Goal: Task Accomplishment & Management: Complete application form

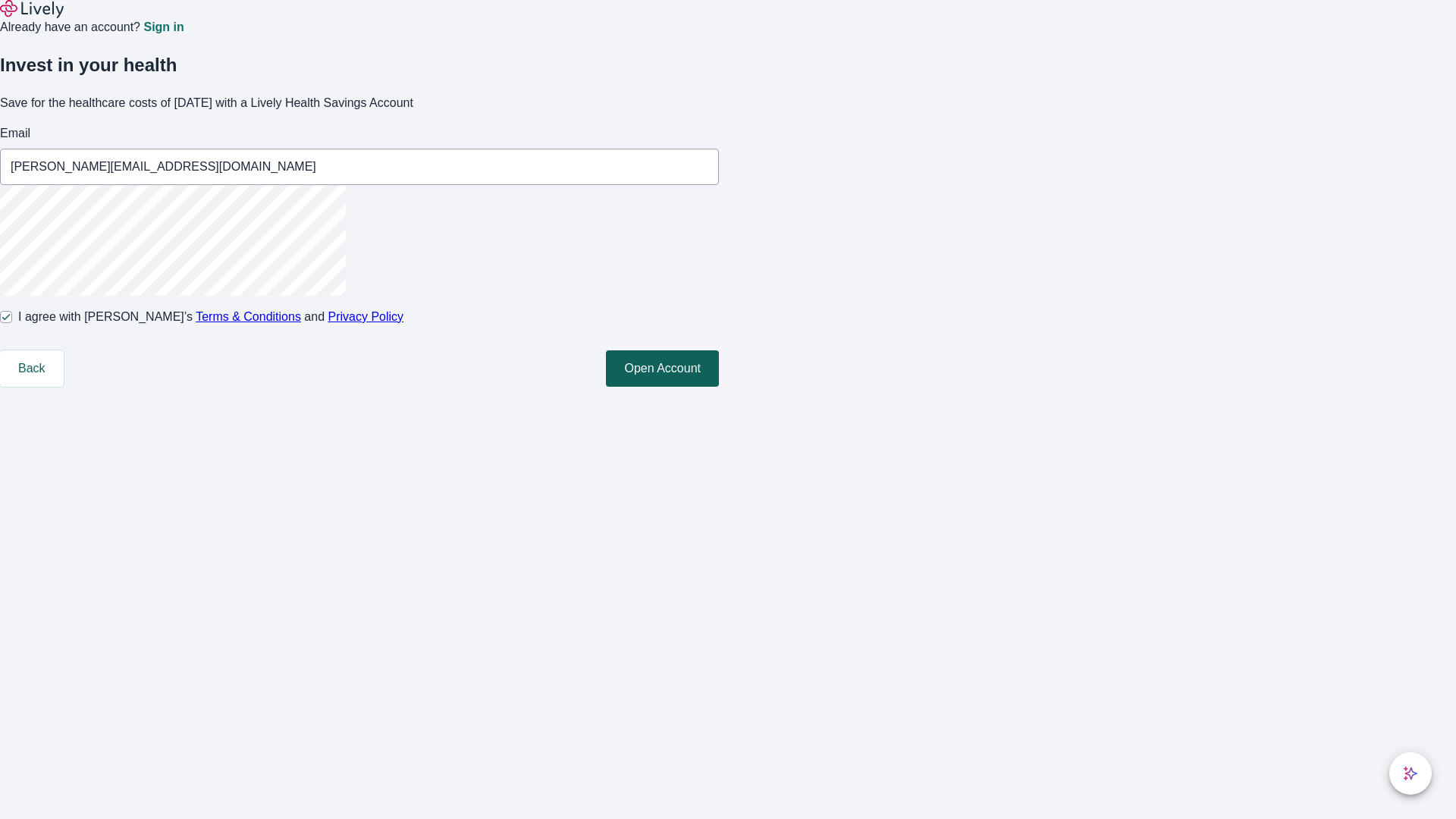
click at [719, 387] on button "Open Account" at bounding box center [662, 368] width 113 height 37
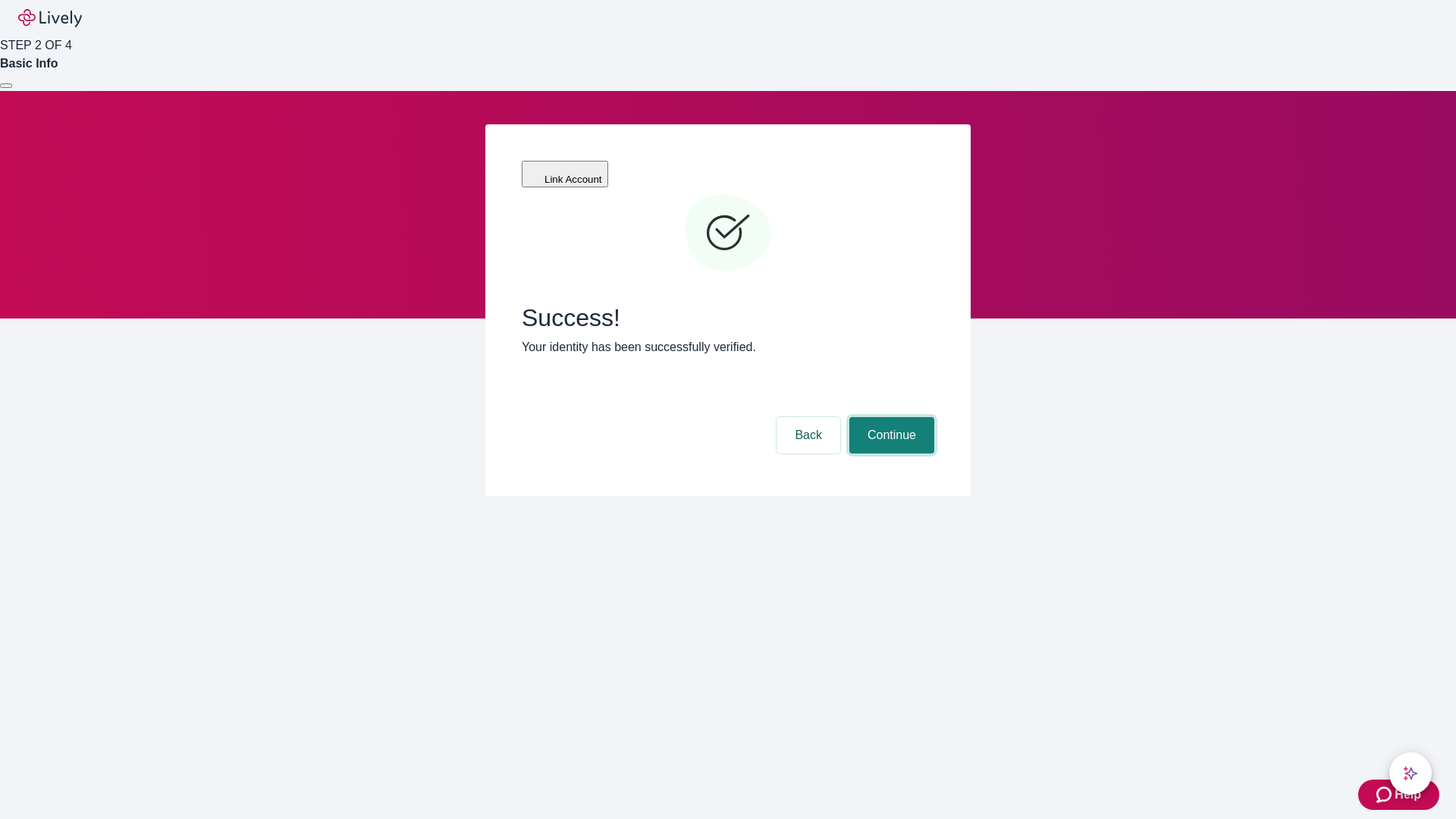
click at [890, 417] on button "Continue" at bounding box center [892, 436] width 85 height 37
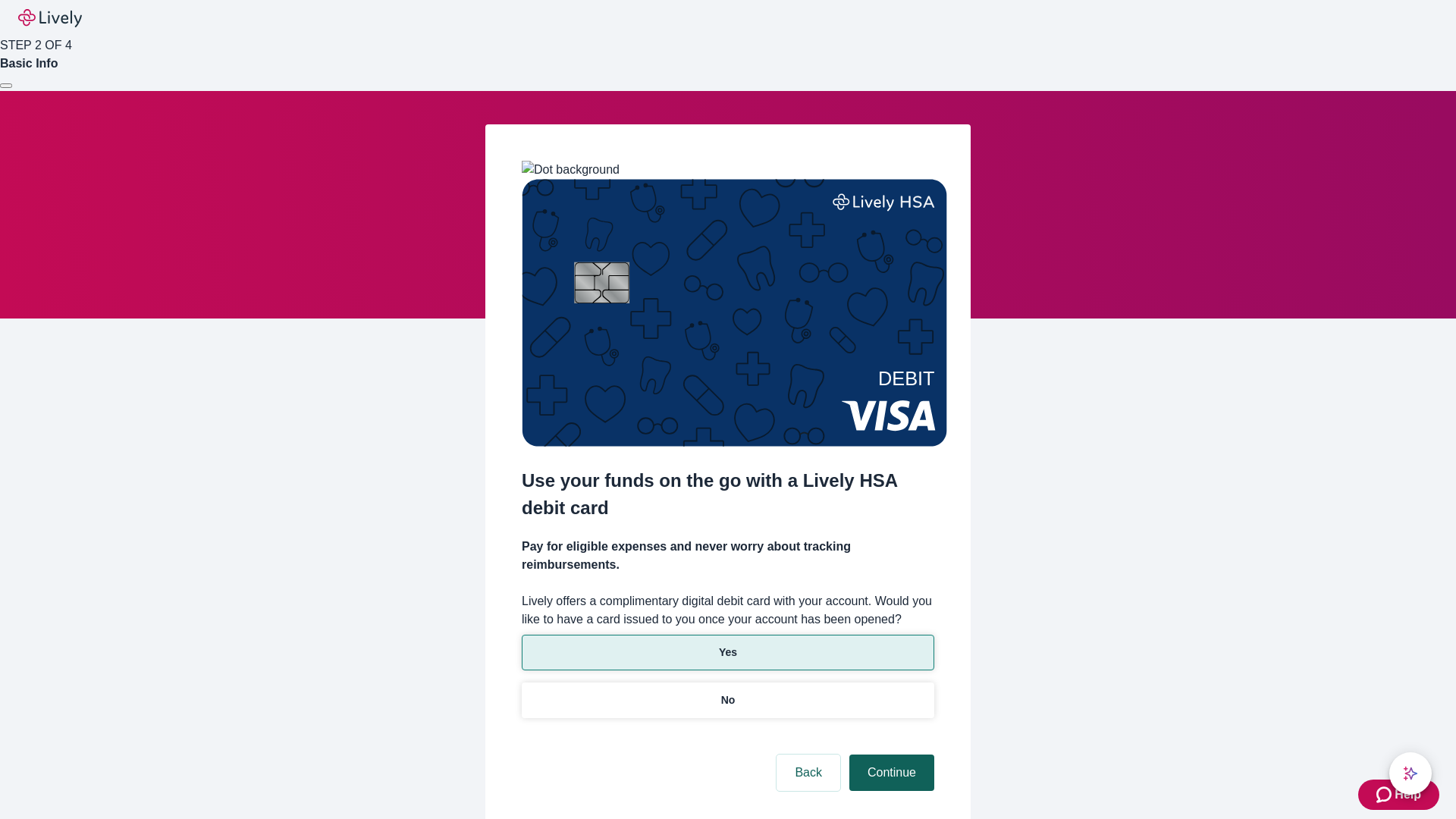
click at [728, 644] on p "Yes" at bounding box center [728, 652] width 18 height 16
click at [890, 754] on button "Continue" at bounding box center [892, 773] width 85 height 37
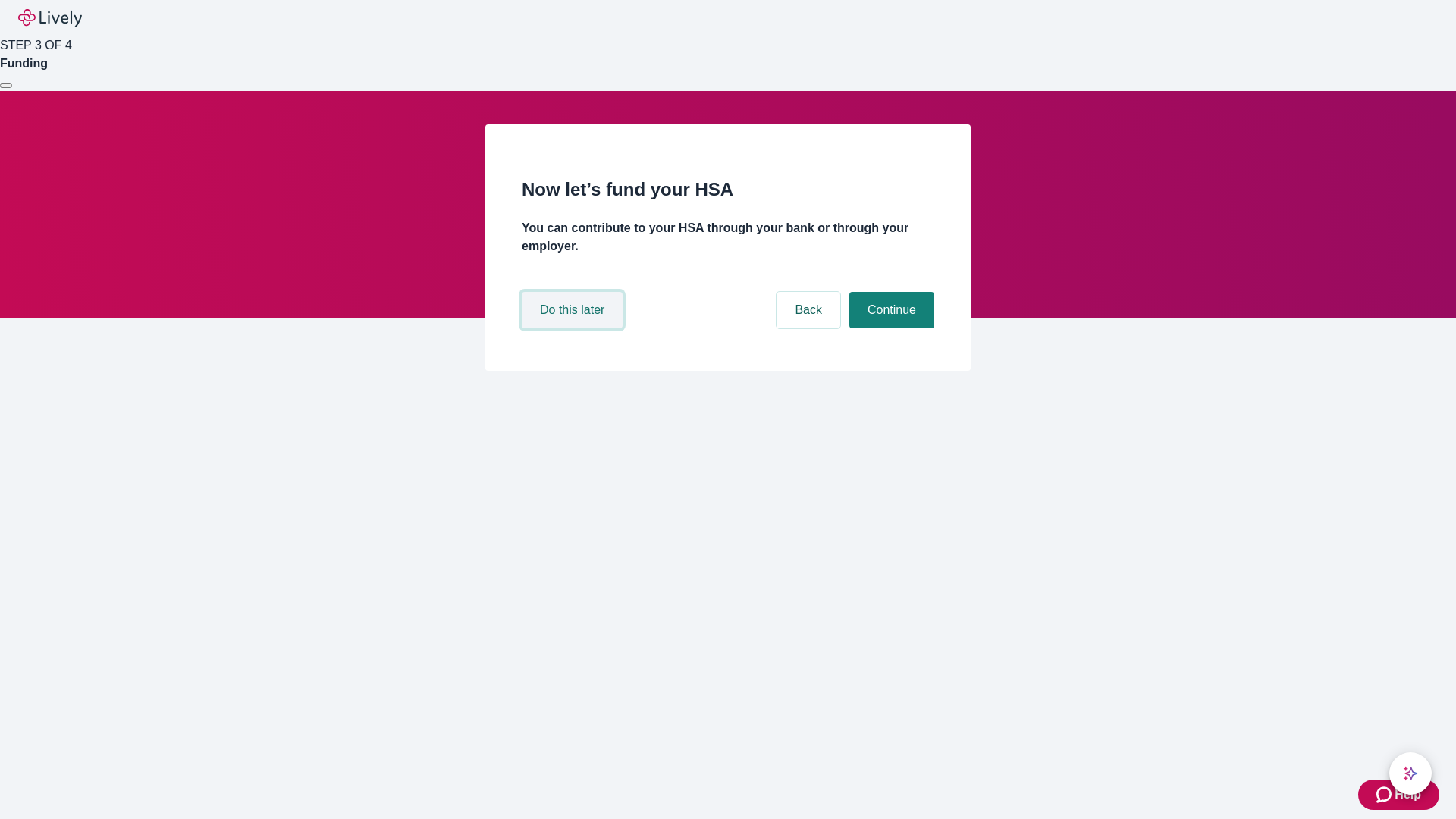
click at [574, 328] on button "Do this later" at bounding box center [571, 310] width 100 height 37
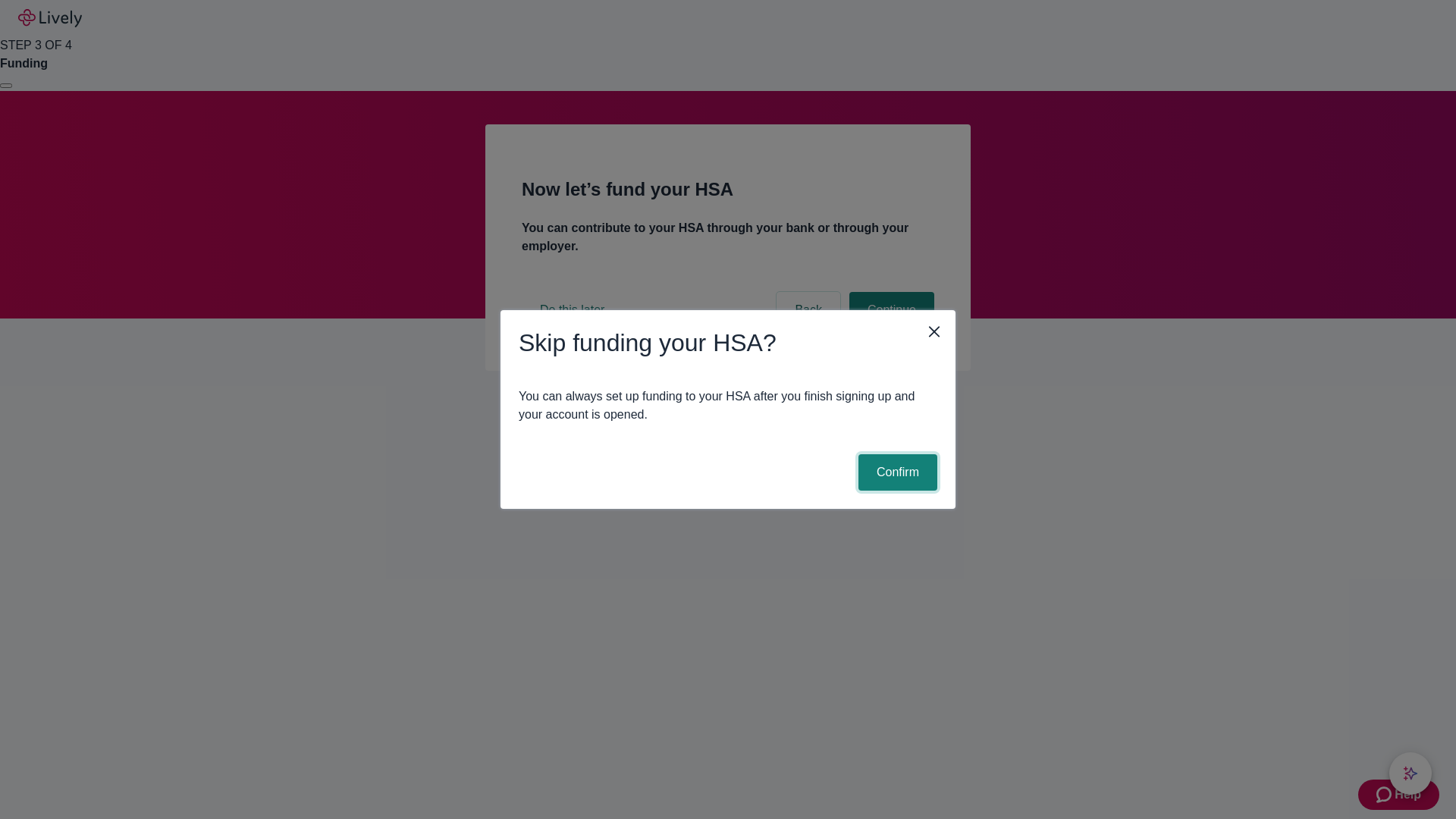
click at [895, 472] on button "Confirm" at bounding box center [898, 472] width 79 height 37
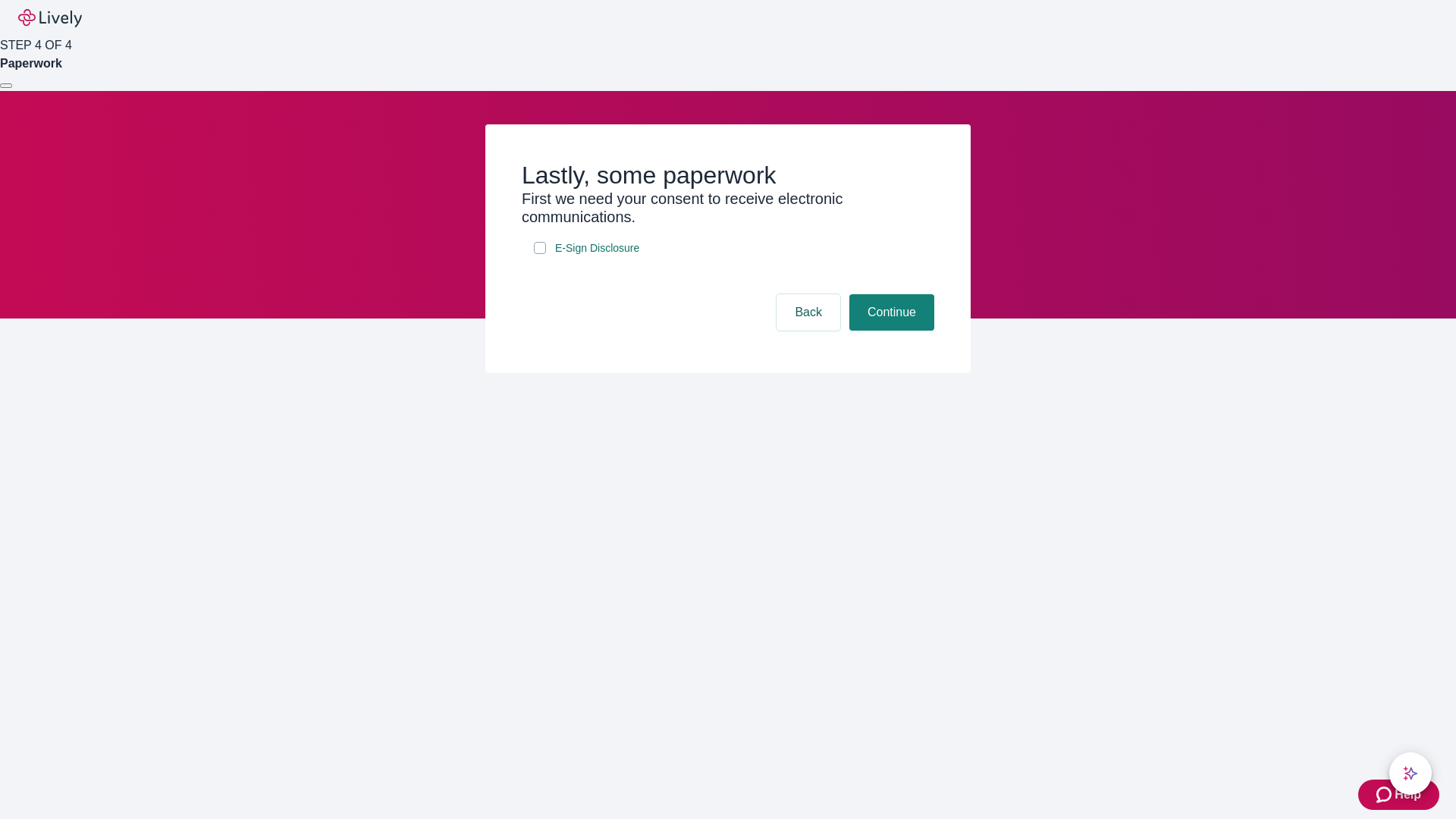
click at [540, 254] on input "E-Sign Disclosure" at bounding box center [540, 248] width 12 height 12
checkbox input "true"
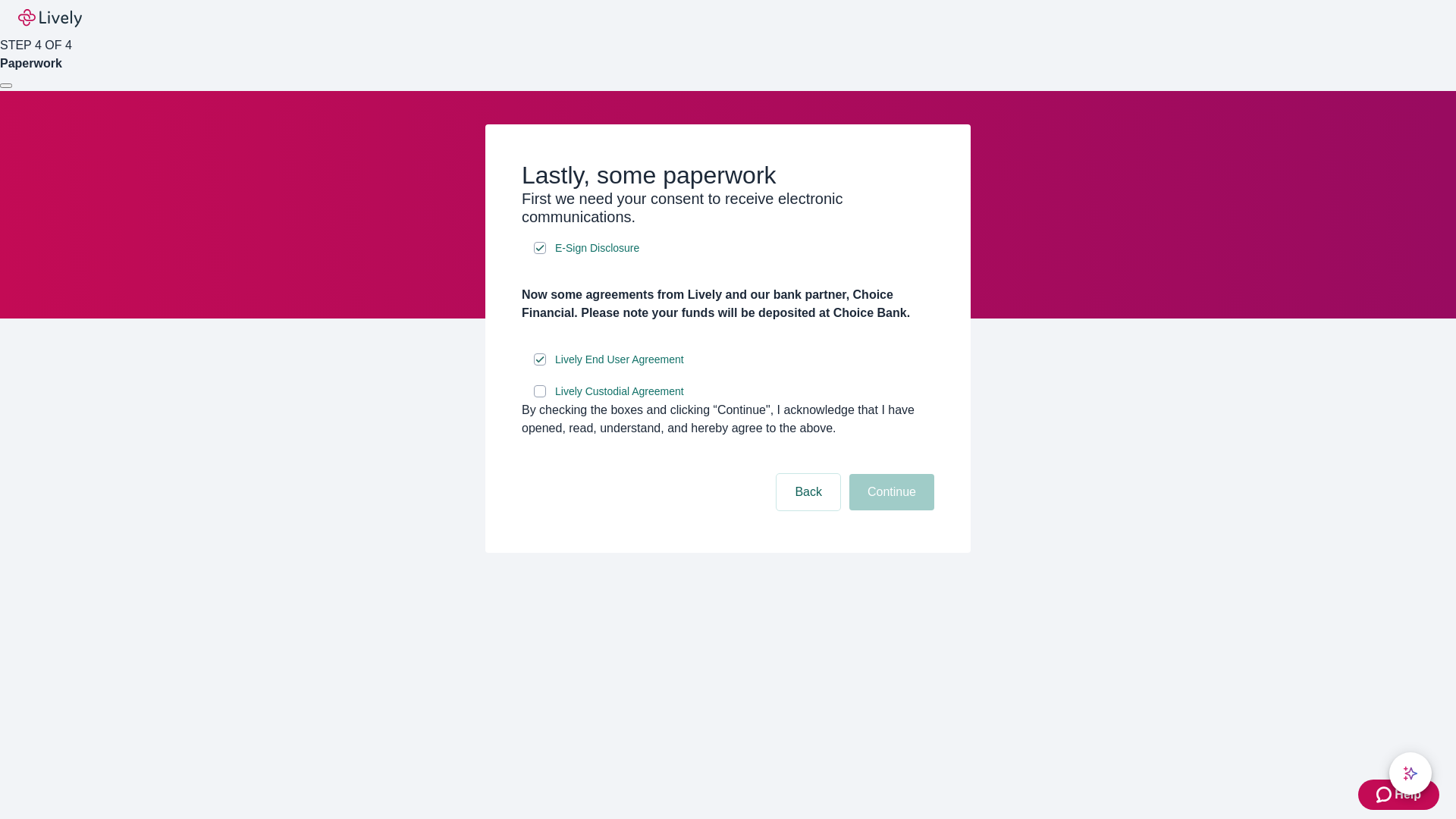
click at [540, 397] on input "Lively Custodial Agreement" at bounding box center [540, 391] width 12 height 12
checkbox input "true"
click at [890, 510] on button "Continue" at bounding box center [892, 492] width 85 height 37
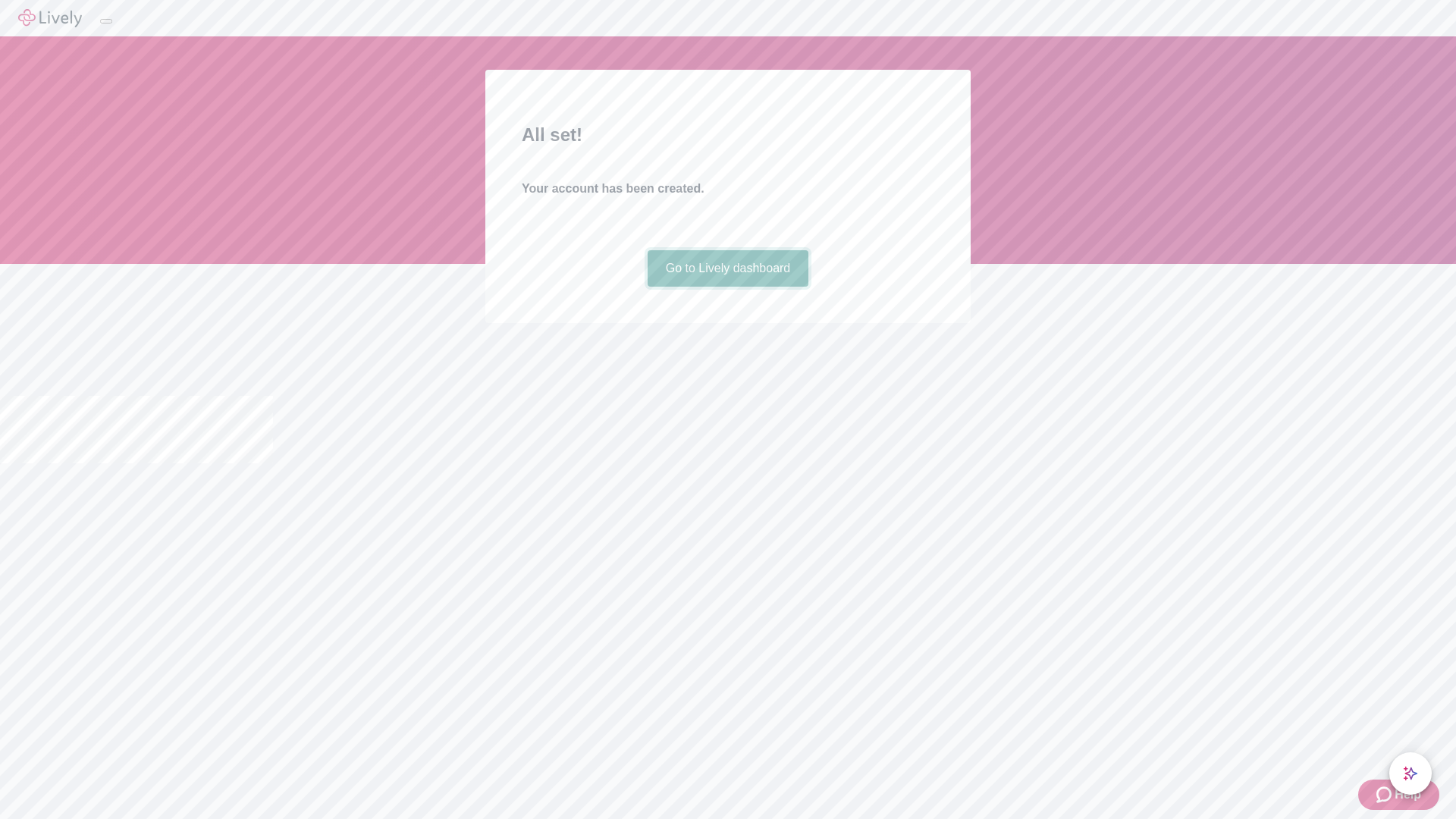
click at [728, 286] on link "Go to Lively dashboard" at bounding box center [728, 269] width 162 height 37
